Goal: Task Accomplishment & Management: Complete application form

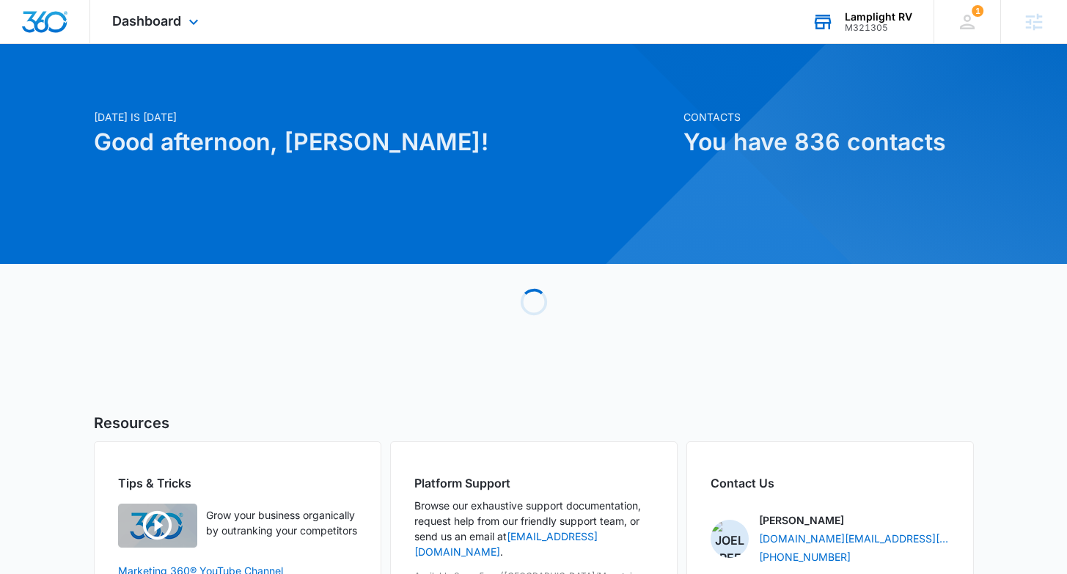
click at [888, 21] on div "Lamplight RV" at bounding box center [878, 17] width 67 height 12
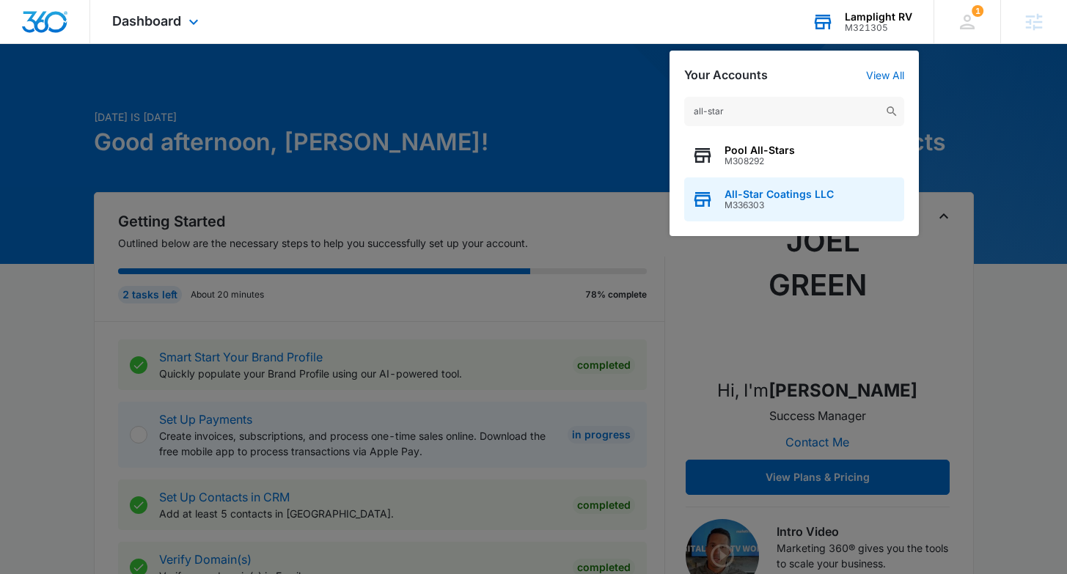
type input "all-star"
click at [772, 198] on span "All-Star Coatings LLC" at bounding box center [779, 194] width 109 height 12
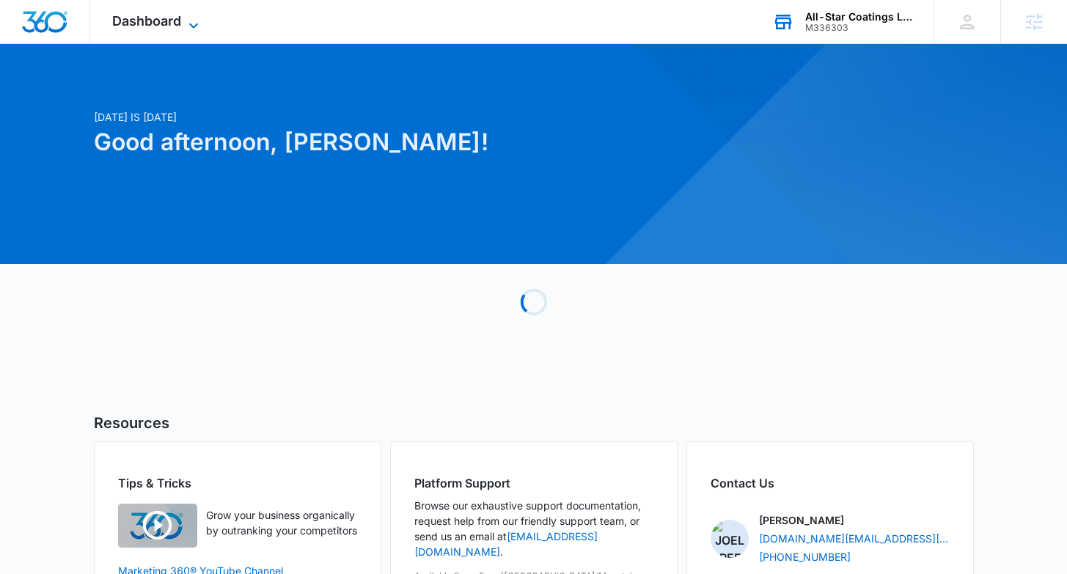
click at [186, 24] on icon at bounding box center [194, 26] width 18 height 18
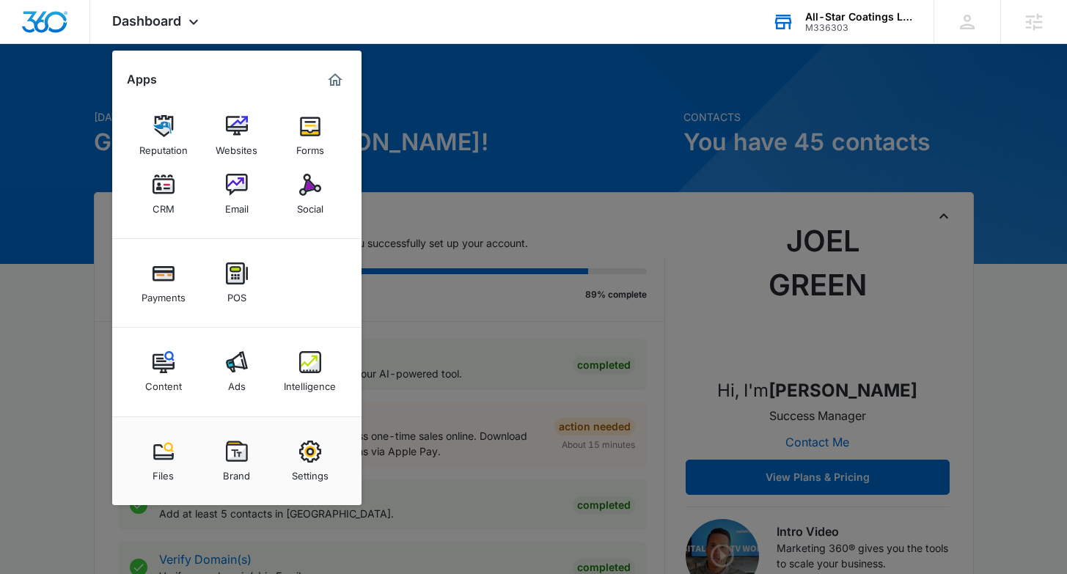
click at [224, 383] on link "Ads" at bounding box center [237, 372] width 56 height 56
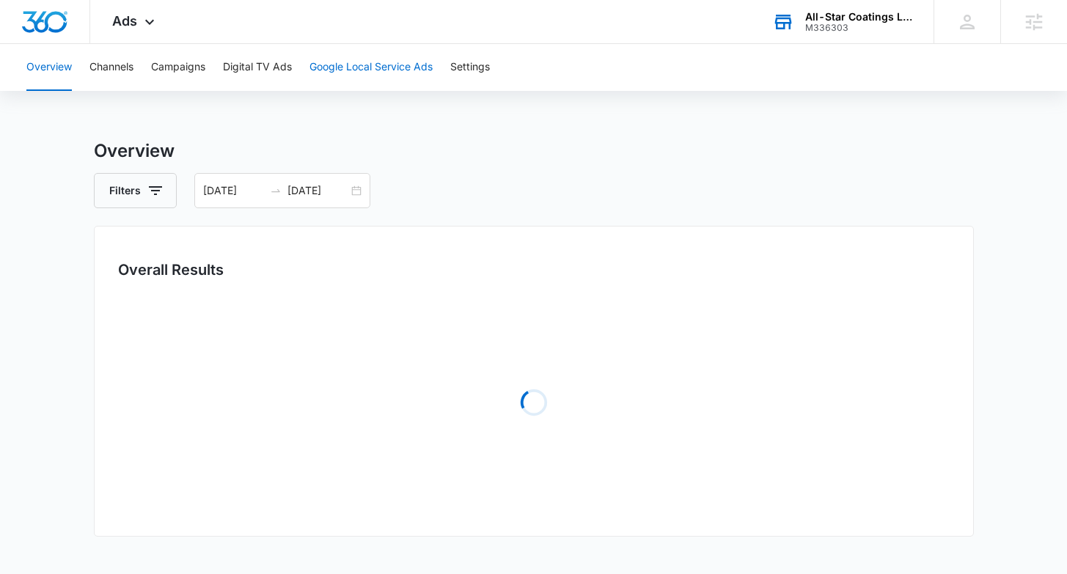
click at [345, 68] on button "Google Local Service Ads" at bounding box center [370, 67] width 123 height 47
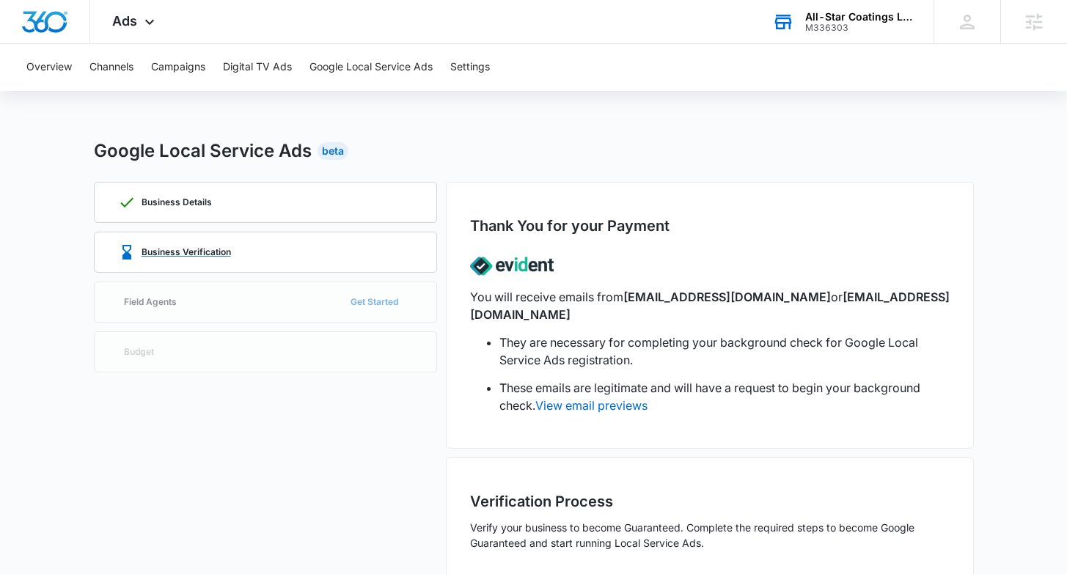
click at [248, 240] on div "Business Verification" at bounding box center [265, 252] width 295 height 40
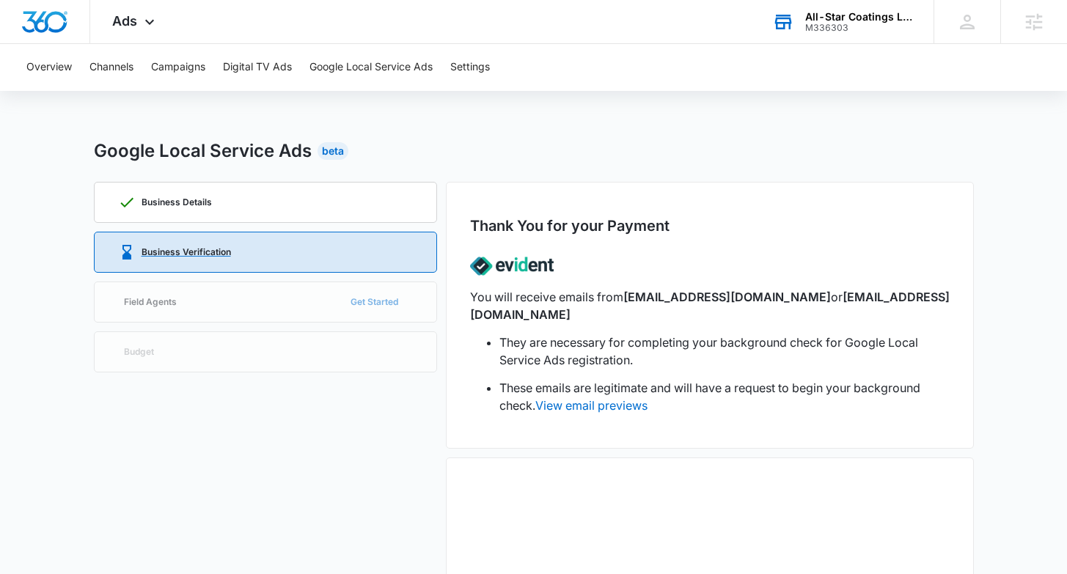
click at [232, 248] on div "Business Verification" at bounding box center [265, 252] width 295 height 40
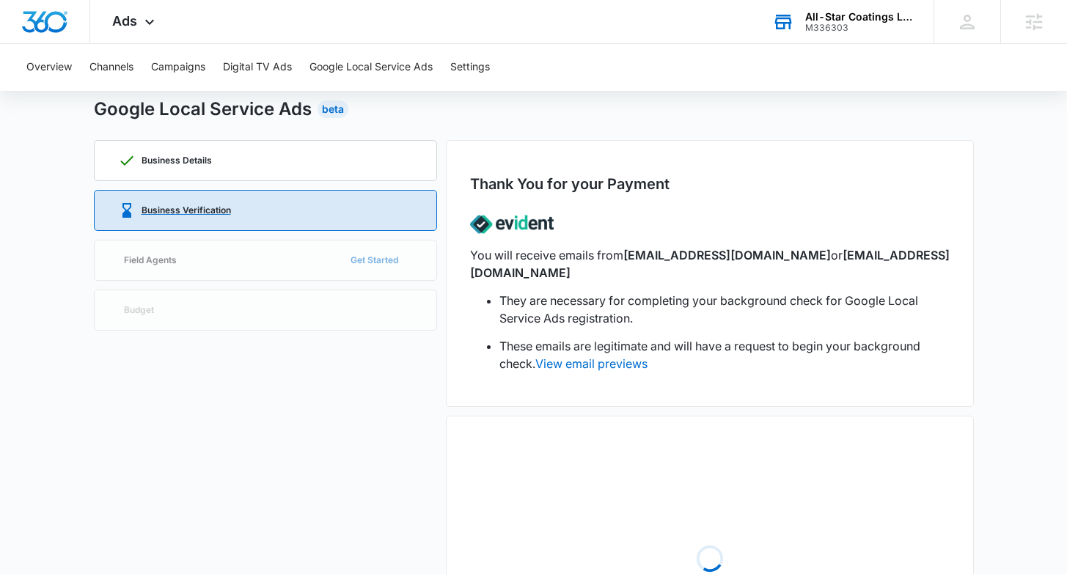
scroll to position [474, 0]
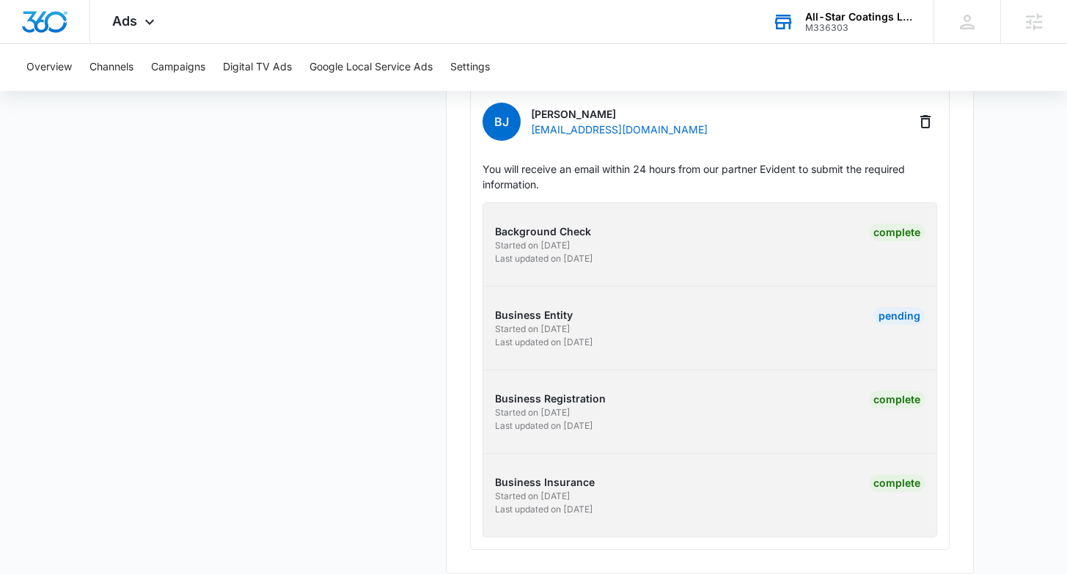
click at [579, 224] on p "Background Check" at bounding box center [600, 231] width 210 height 15
click at [887, 224] on div "Complete" at bounding box center [897, 233] width 56 height 18
click at [895, 307] on div "Pending" at bounding box center [899, 316] width 51 height 18
click at [907, 224] on div "Complete" at bounding box center [887, 245] width 73 height 42
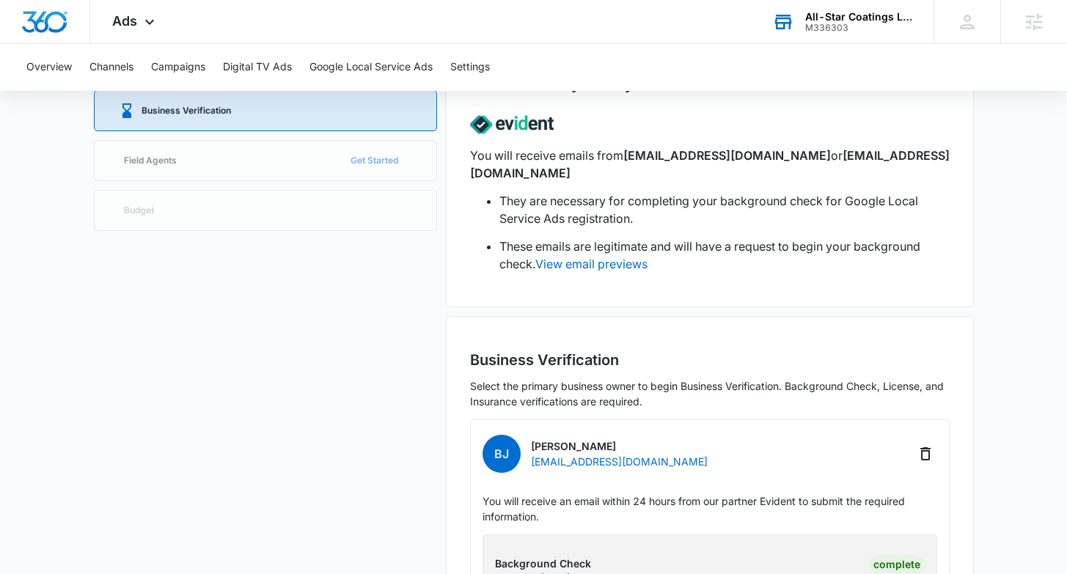
scroll to position [0, 0]
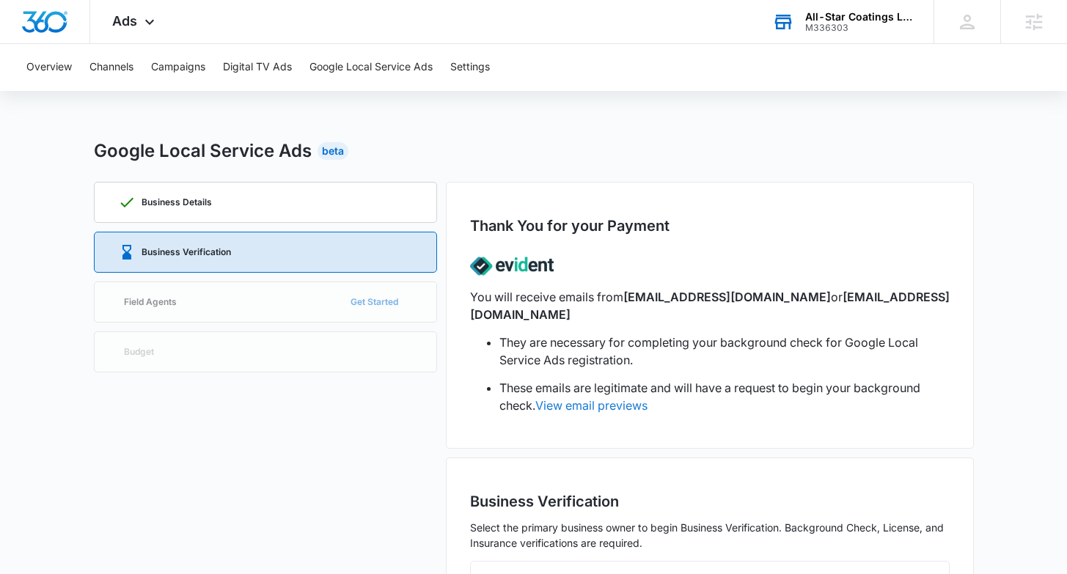
click at [601, 398] on link "View email previews" at bounding box center [591, 405] width 112 height 15
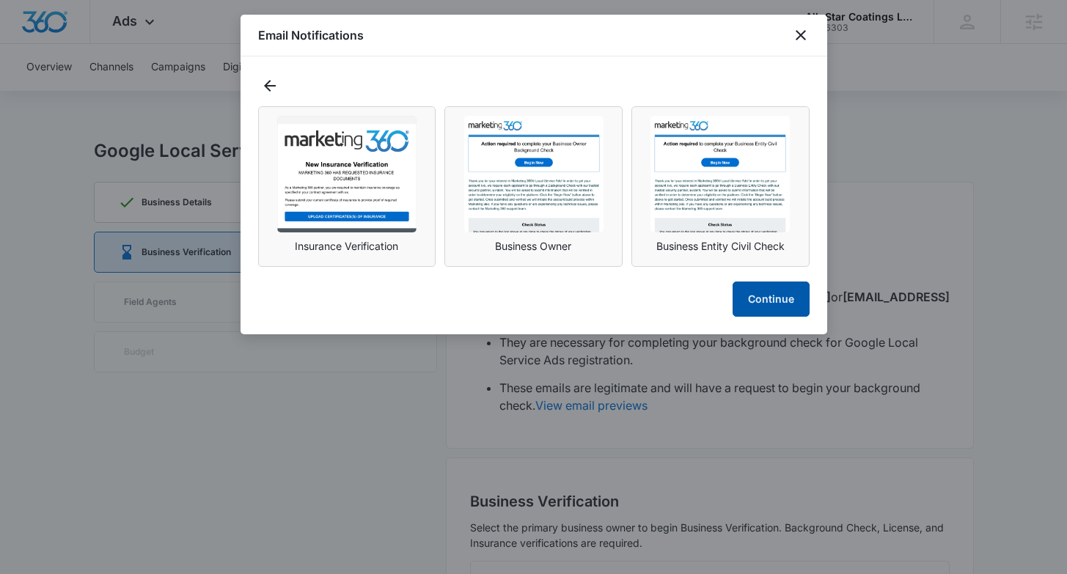
click at [763, 308] on button "Continue" at bounding box center [771, 299] width 77 height 35
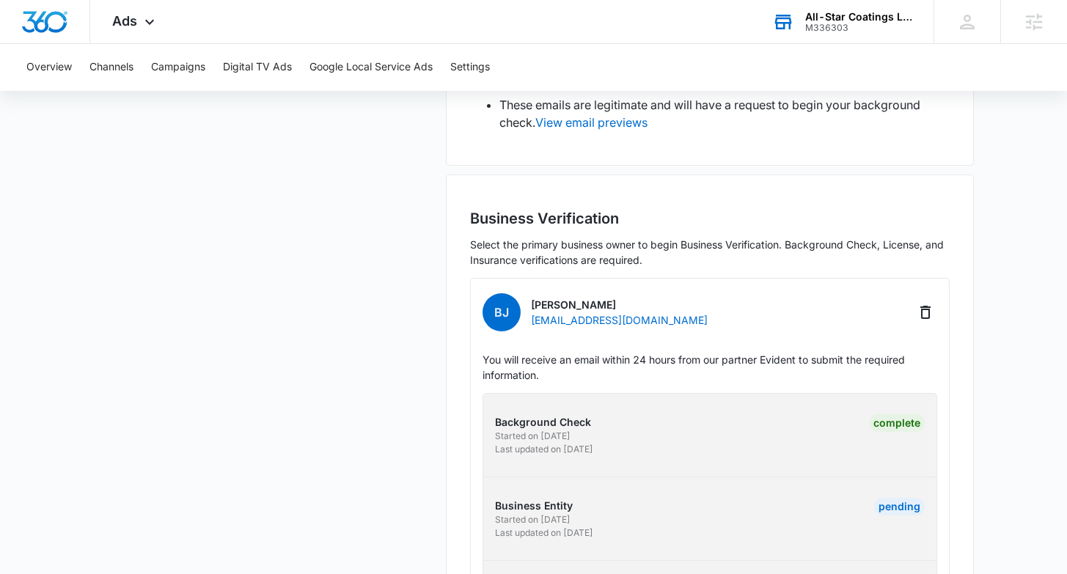
scroll to position [285, 0]
